Goal: Find specific page/section: Find specific page/section

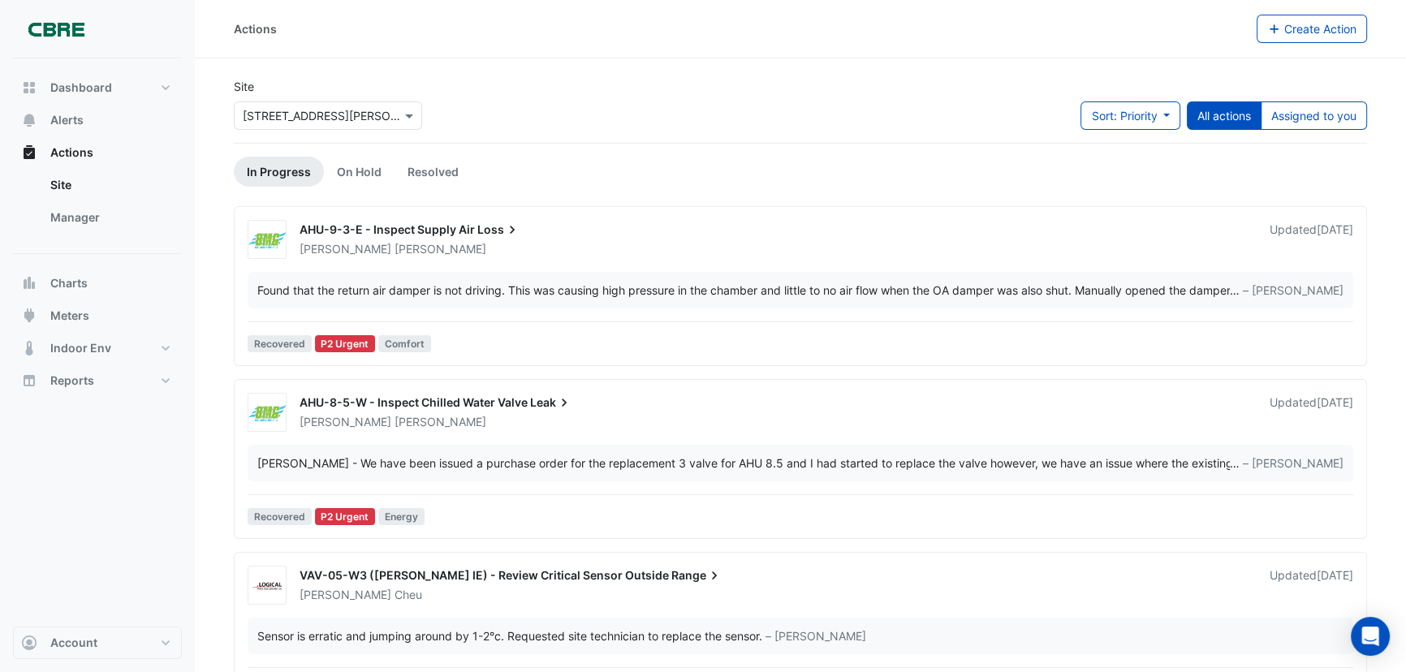
click at [268, 103] on div "Select a Site × [STREET_ADDRESS][PERSON_NAME]" at bounding box center [328, 115] width 188 height 28
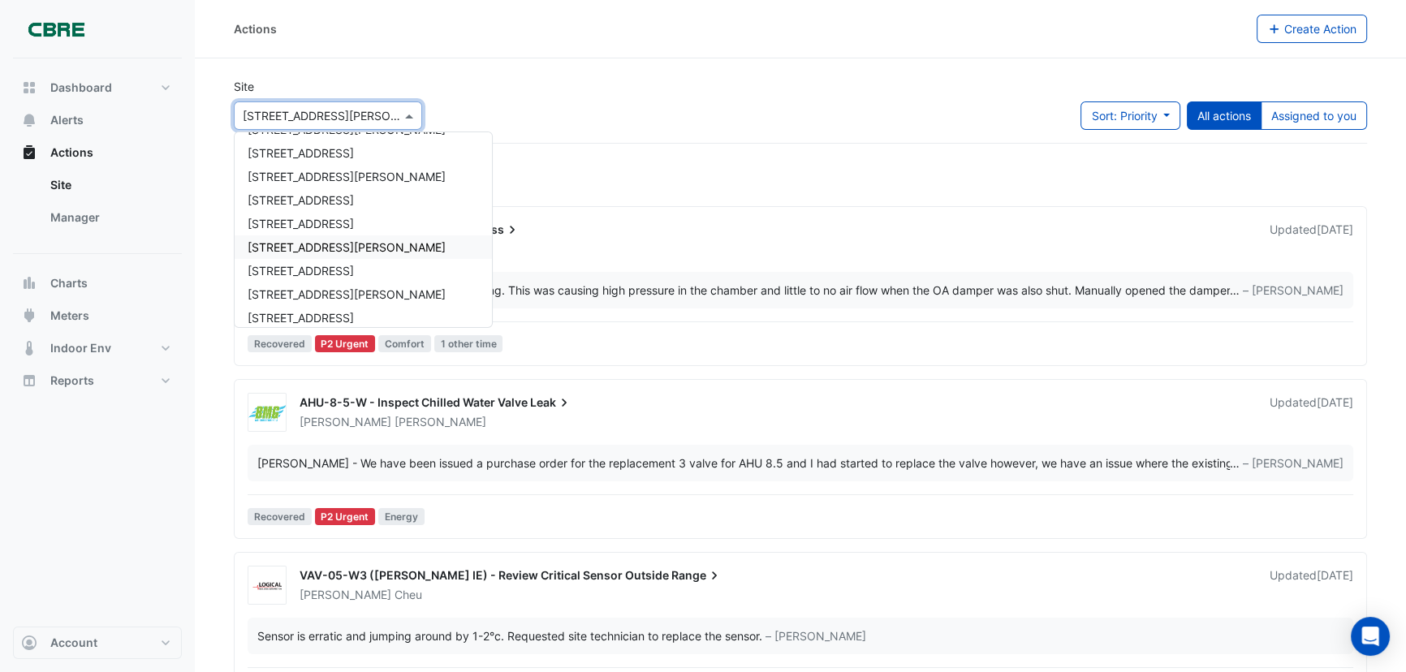
scroll to position [442, 0]
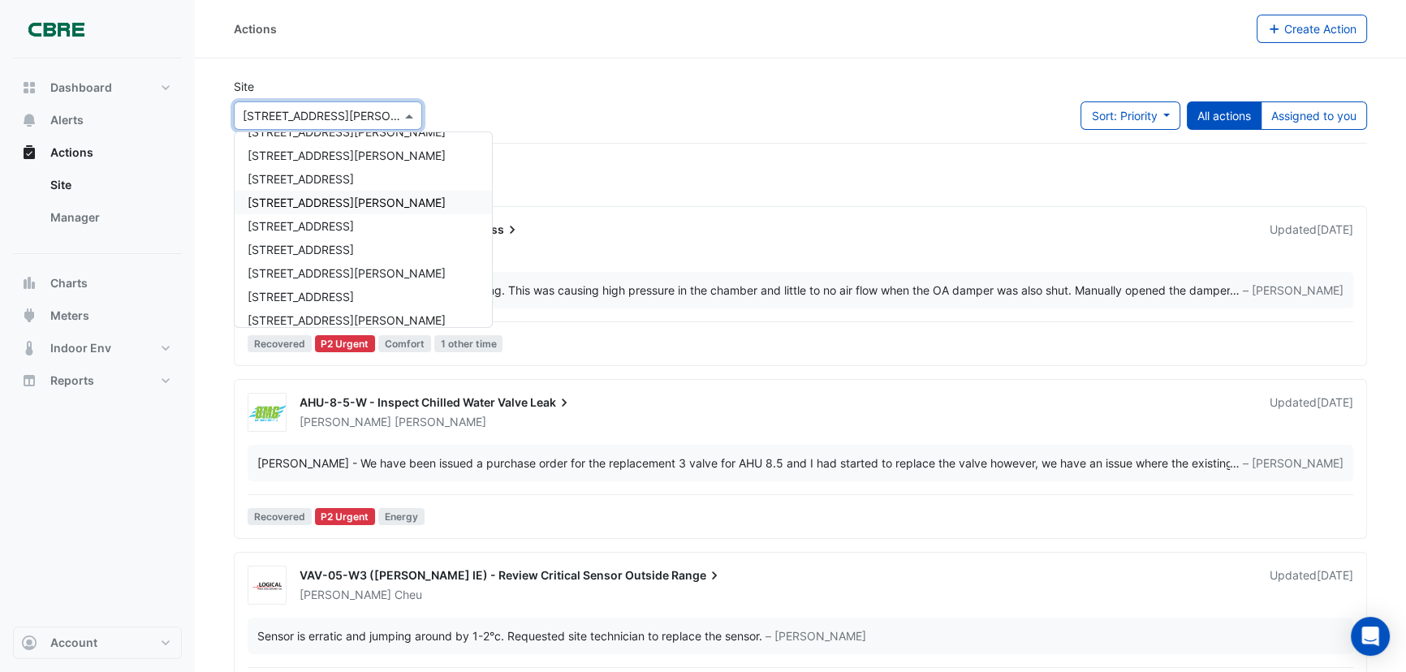
click at [307, 200] on span "[STREET_ADDRESS][PERSON_NAME]" at bounding box center [347, 203] width 198 height 14
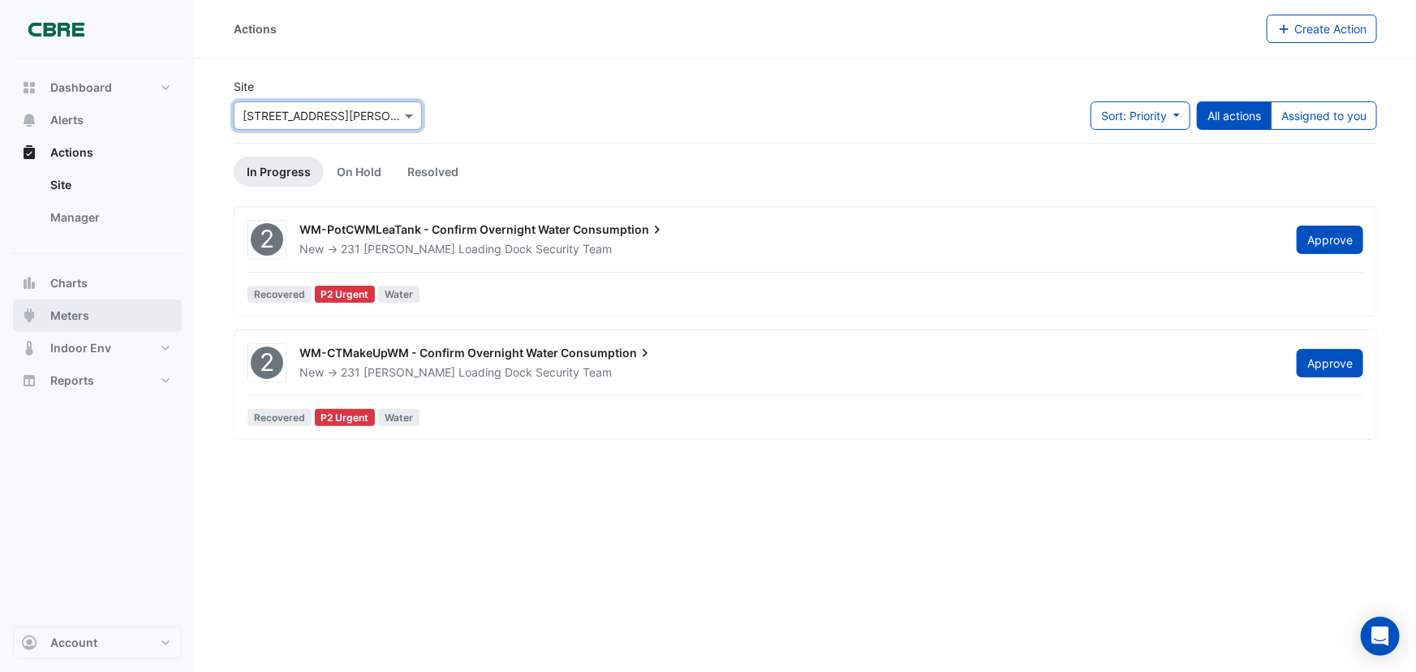
click at [78, 326] on button "Meters" at bounding box center [97, 315] width 169 height 32
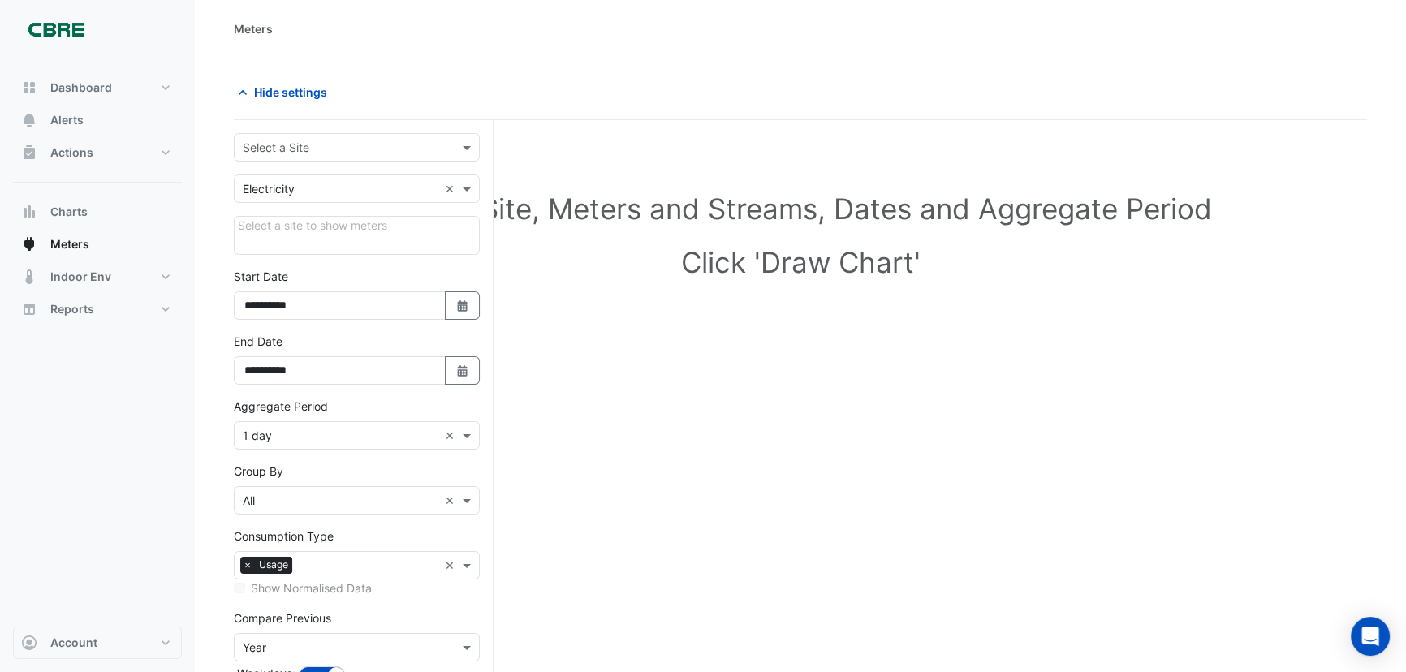
click at [358, 142] on input "text" at bounding box center [341, 148] width 196 height 17
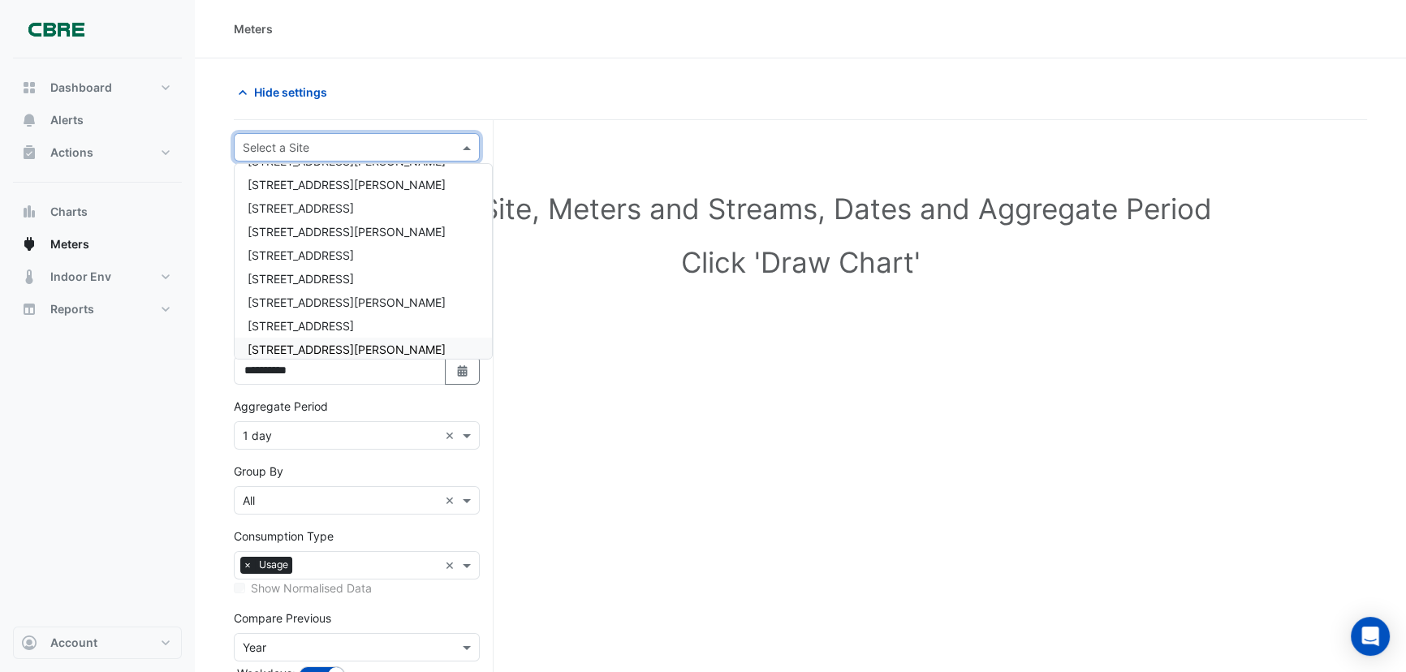
scroll to position [442, 0]
click at [335, 237] on div "[STREET_ADDRESS][PERSON_NAME]" at bounding box center [363, 234] width 257 height 24
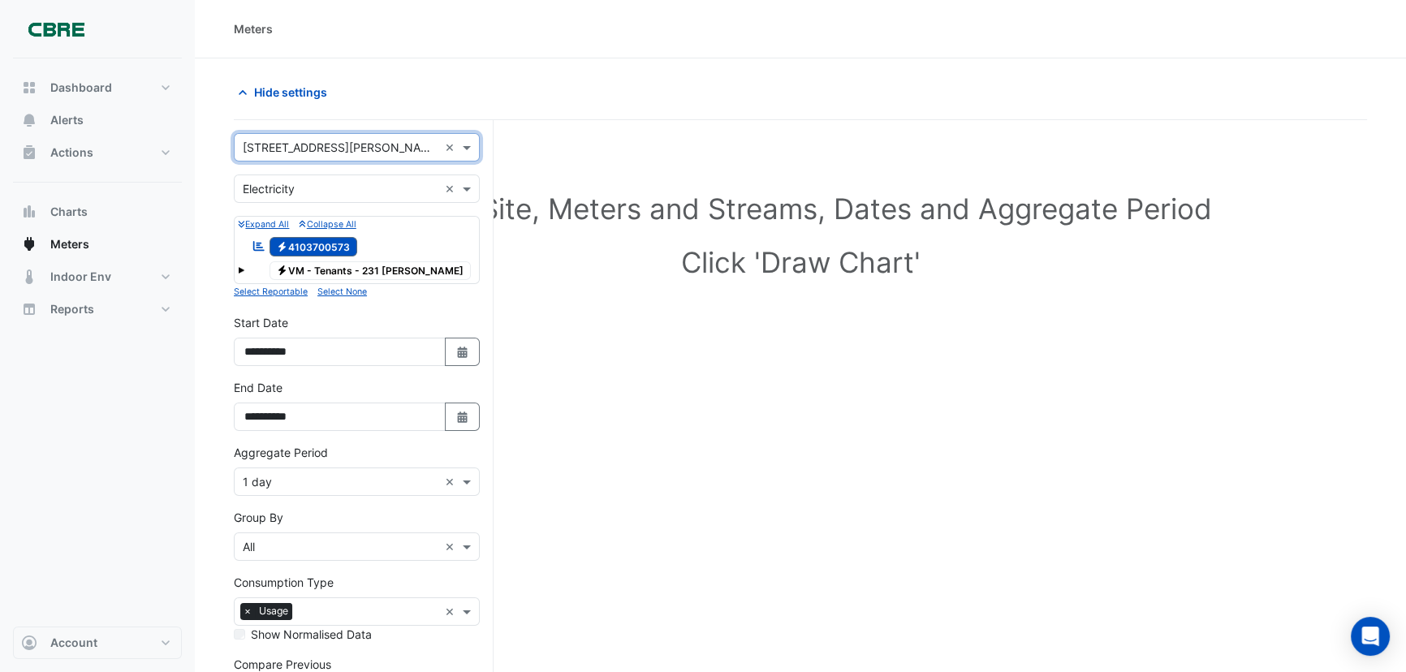
click at [265, 226] on small "Expand All" at bounding box center [263, 224] width 51 height 11
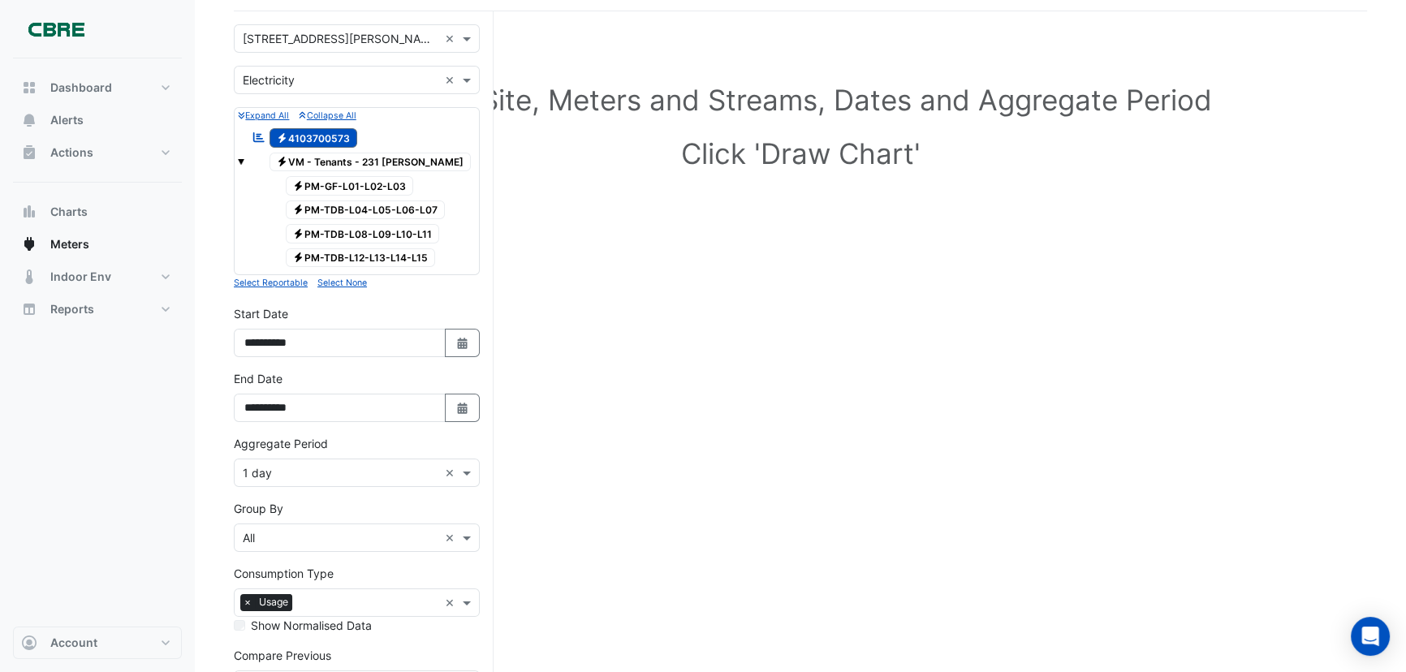
scroll to position [73, 0]
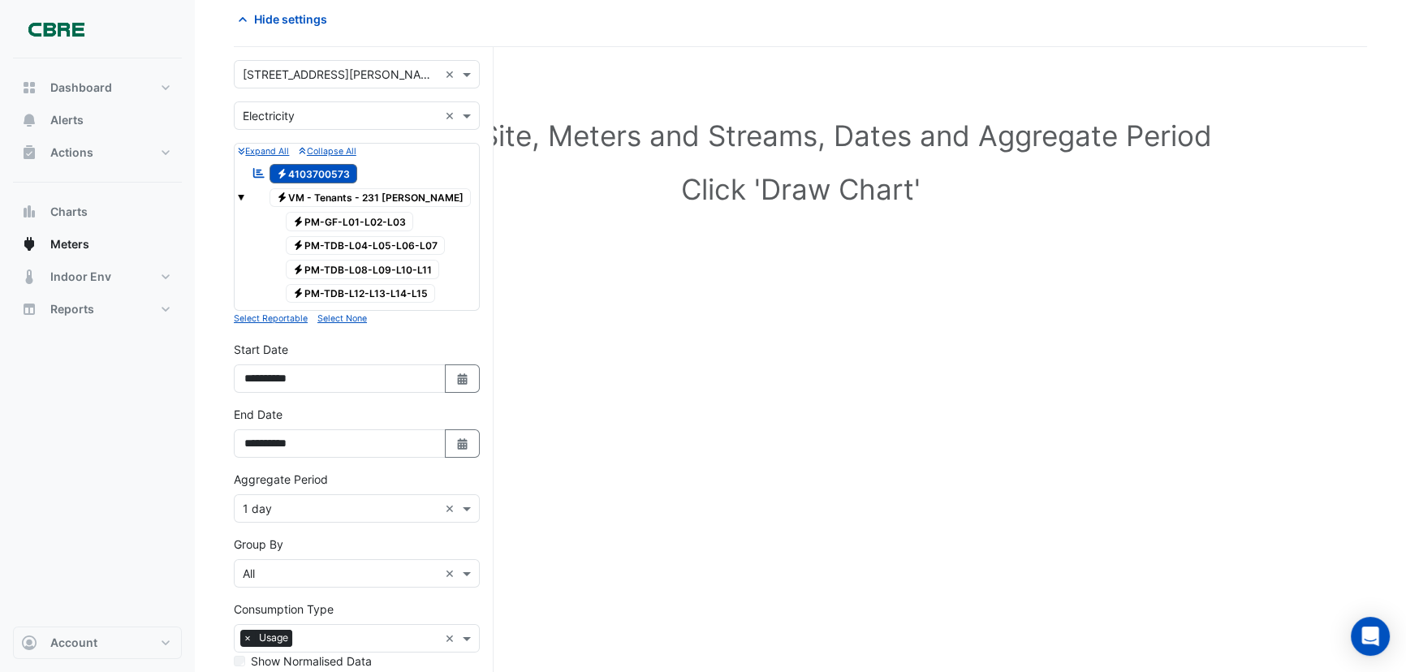
click at [277, 153] on small "Expand All" at bounding box center [263, 151] width 51 height 11
click at [321, 218] on span "Electricity PM-GF-L01-L02-L03" at bounding box center [350, 221] width 128 height 19
click at [254, 146] on small "Expand All" at bounding box center [263, 151] width 51 height 11
